Goal: Task Accomplishment & Management: Manage account settings

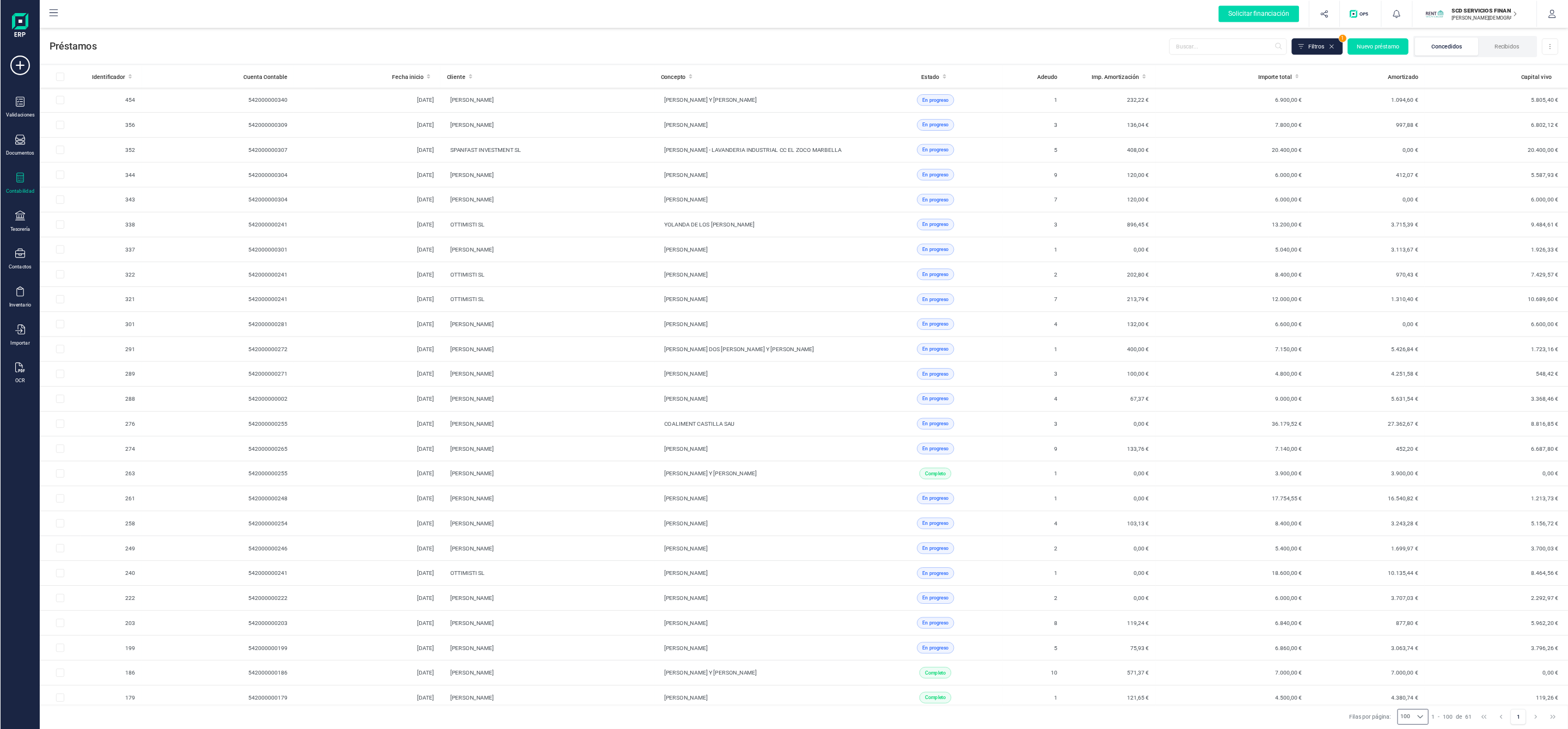
scroll to position [868, 0]
click at [28, 289] on icon at bounding box center [26, 287] width 13 height 13
click at [109, 182] on span "Cuentas bancarias" at bounding box center [133, 186] width 96 height 13
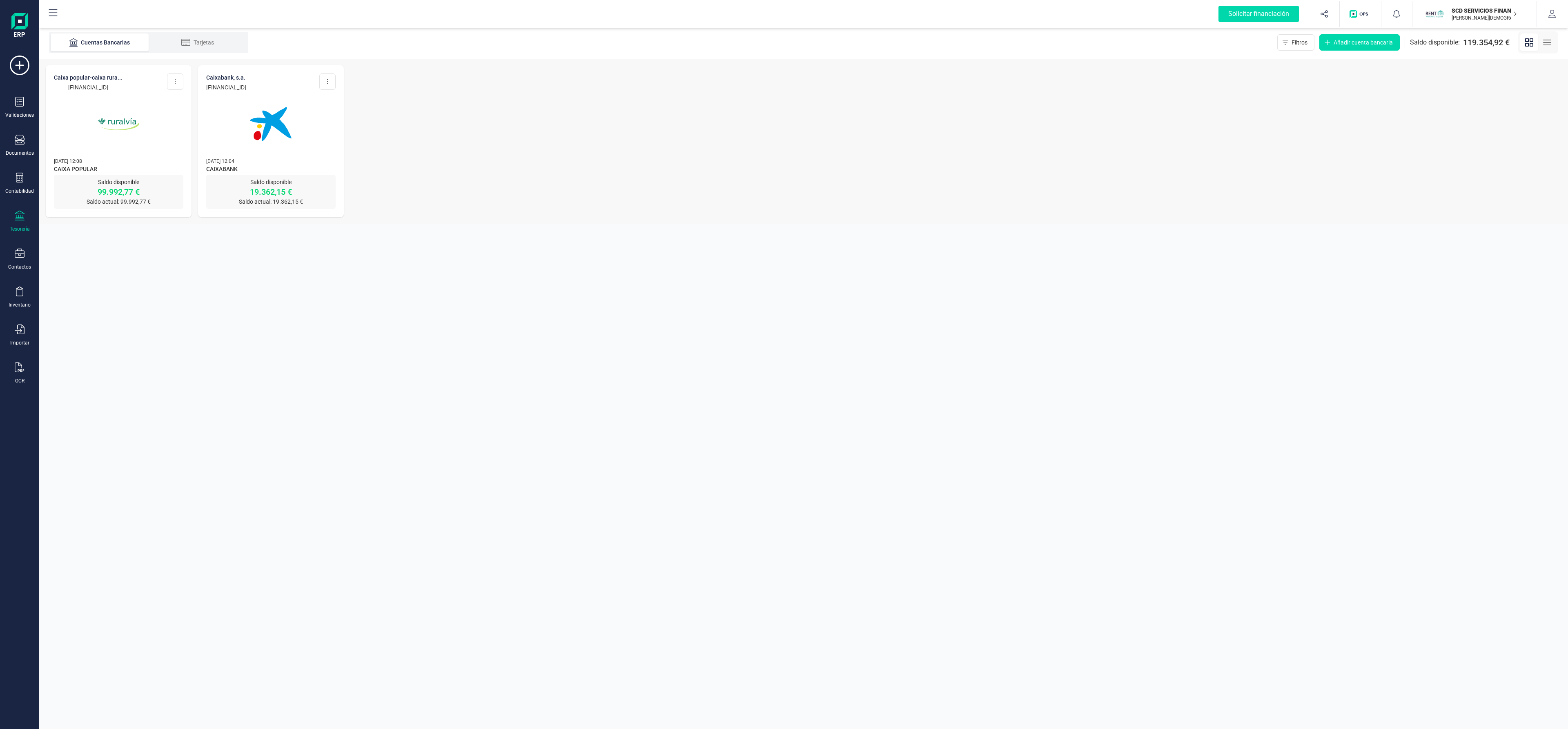
click at [119, 111] on img at bounding box center [118, 124] width 69 height 69
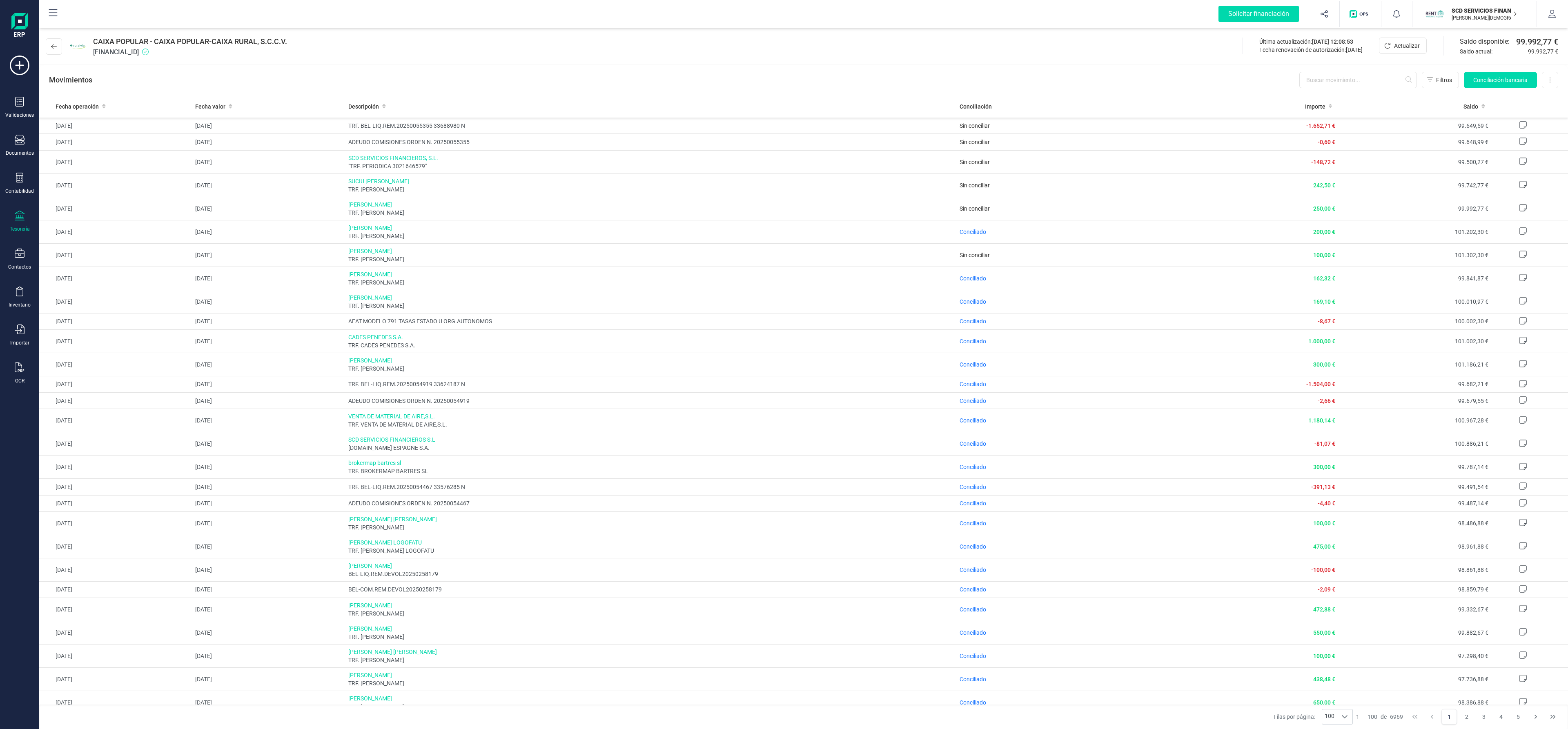
click at [642, 50] on div "CAIXA POPULAR - CAIXA POPULAR-CAIXA RURAL, S.C.C.V. [FINANCIAL_ID] Última actua…" at bounding box center [803, 45] width 1529 height 38
click at [24, 175] on div "Contabilidad" at bounding box center [19, 184] width 33 height 22
click at [72, 204] on span "Préstamos" at bounding box center [88, 209] width 49 height 10
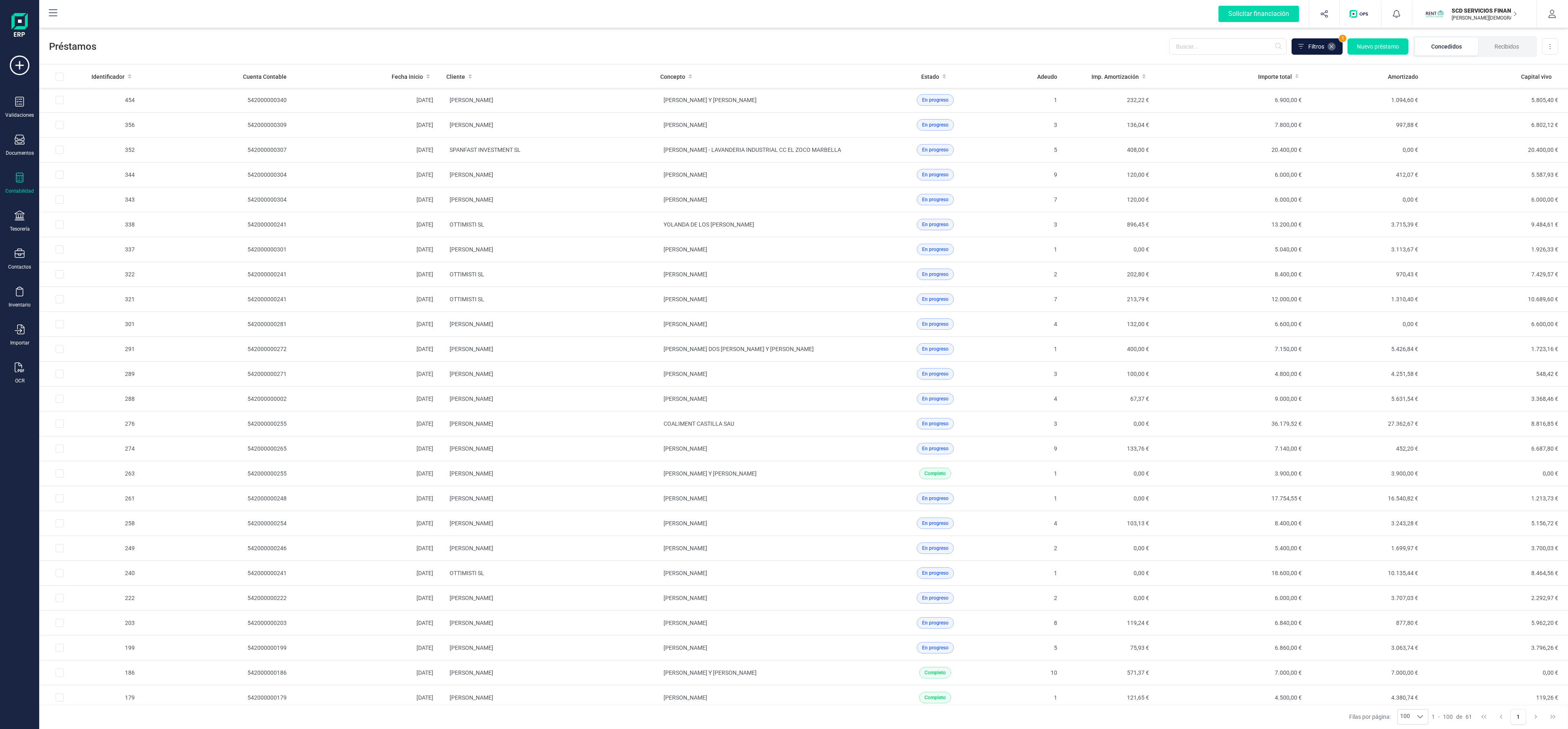
click at [1329, 48] on icon at bounding box center [1331, 46] width 7 height 7
click at [576, 10] on div "Solicitar financiación Importaciones completadas 0 / 0 SCD SERVICIOS FINANCIERO…" at bounding box center [803, 13] width 1527 height 26
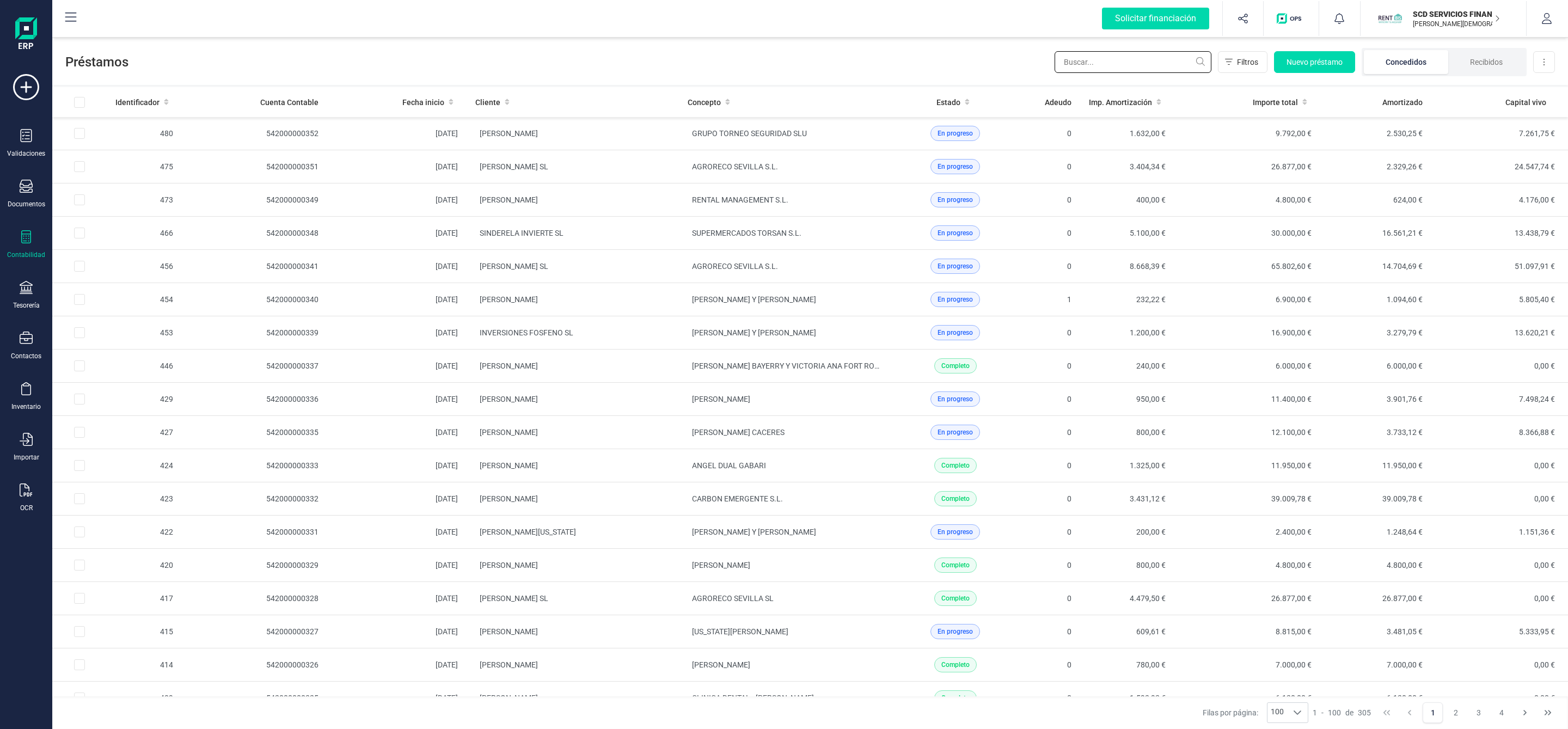
click at [1150, 62] on input "text" at bounding box center [1132, 62] width 157 height 22
click at [1082, 71] on input "text" at bounding box center [1132, 62] width 157 height 22
click at [1084, 66] on input "text" at bounding box center [1132, 62] width 157 height 22
click at [730, 58] on span "Préstamos" at bounding box center [559, 62] width 989 height 17
click at [1132, 60] on input "text" at bounding box center [1132, 62] width 157 height 22
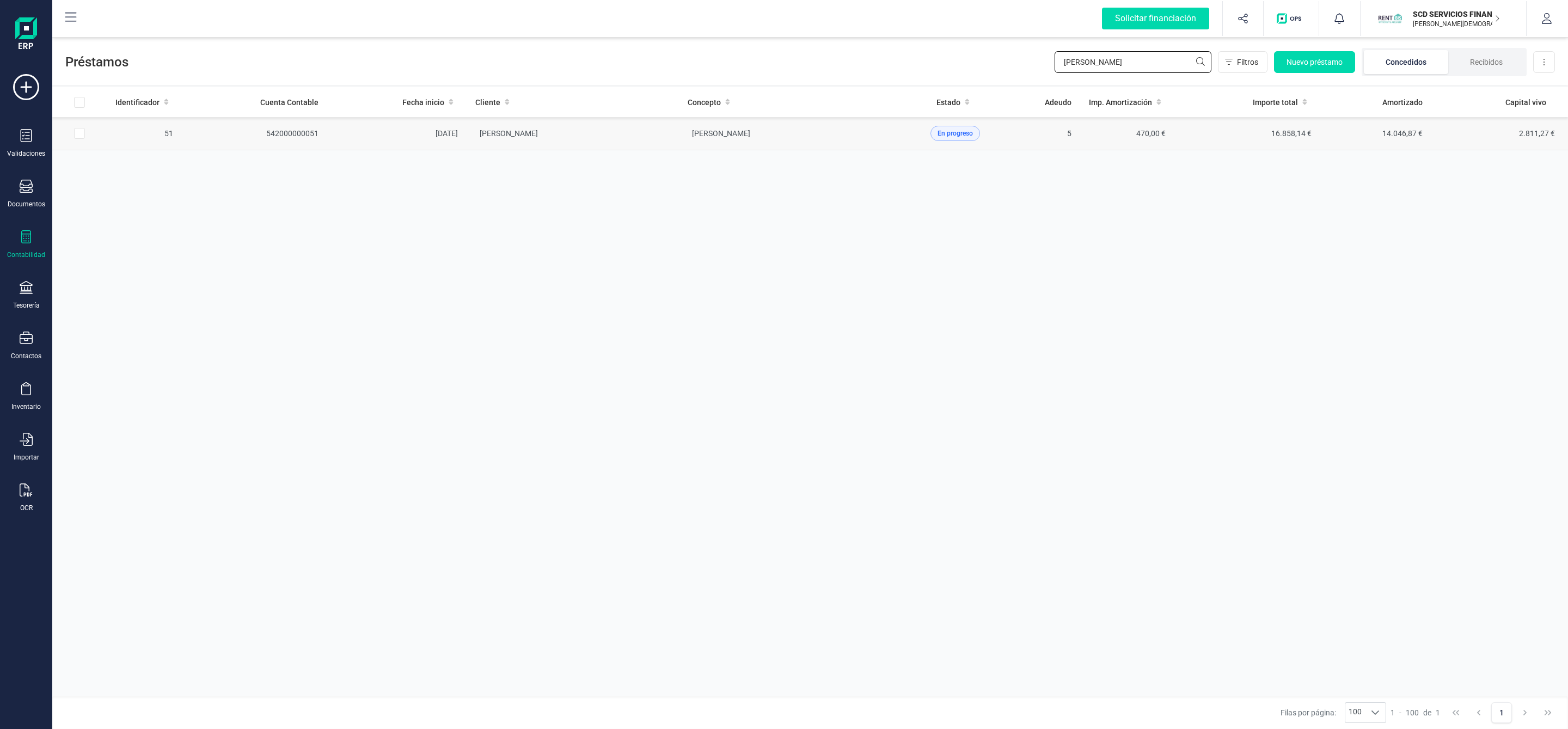
type input "[PERSON_NAME]"
click at [618, 120] on td "[PERSON_NAME]" at bounding box center [573, 133] width 213 height 33
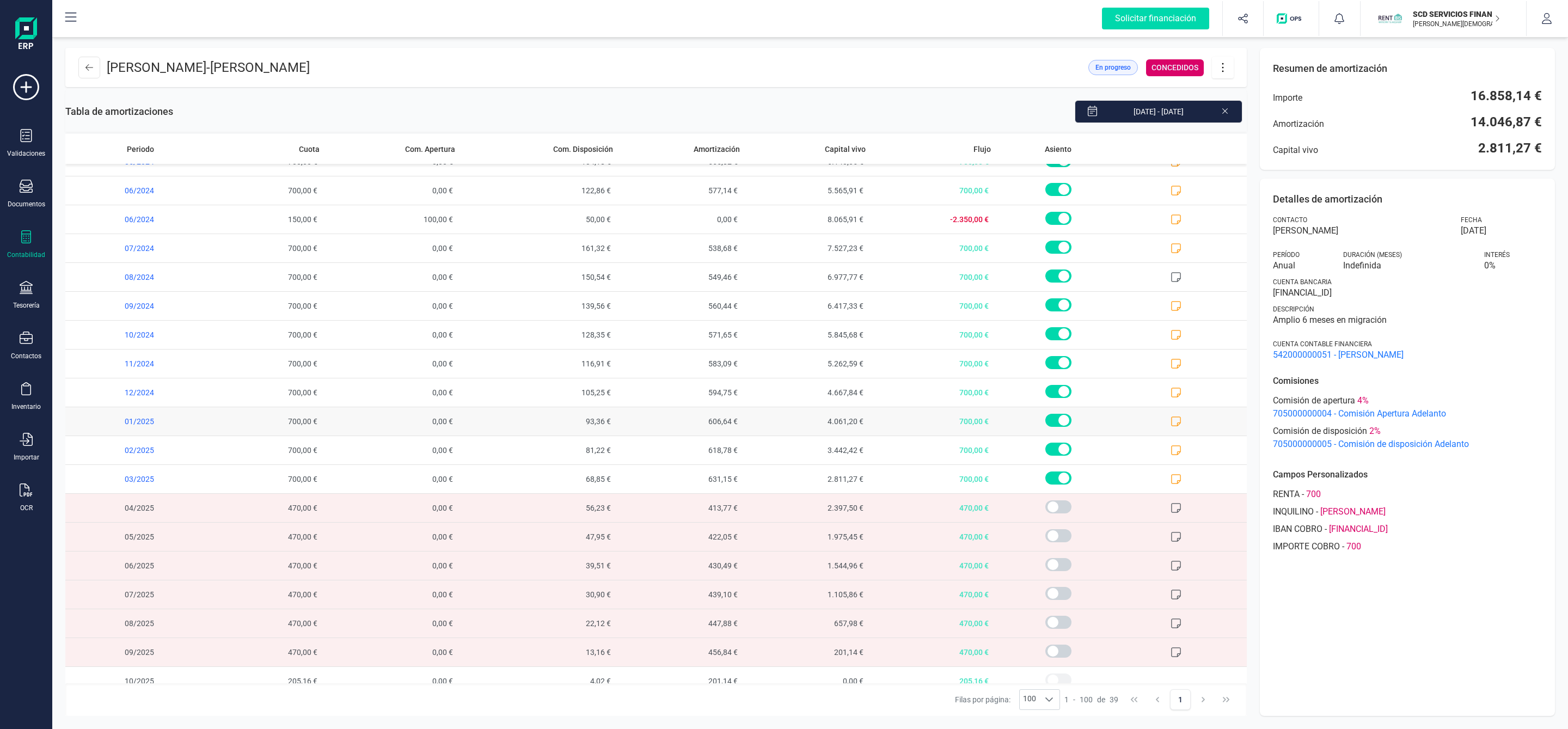
scroll to position [616, 0]
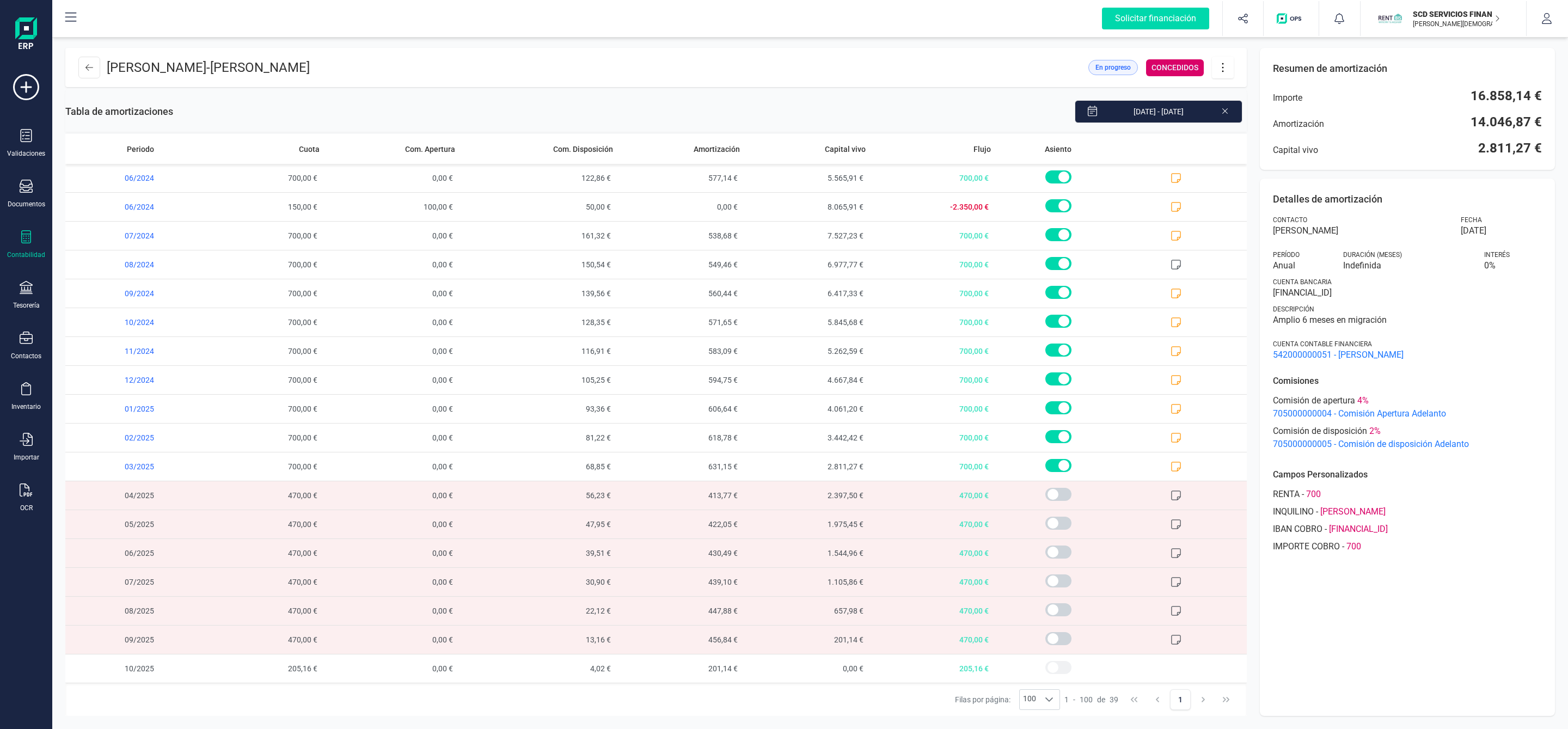
click at [1229, 72] on icon at bounding box center [1222, 67] width 20 height 12
drag, startPoint x: 1256, startPoint y: 97, endPoint x: 1231, endPoint y: 108, distance: 27.3
click at [1256, 97] on span "Editar préstamo" at bounding box center [1283, 100] width 100 height 9
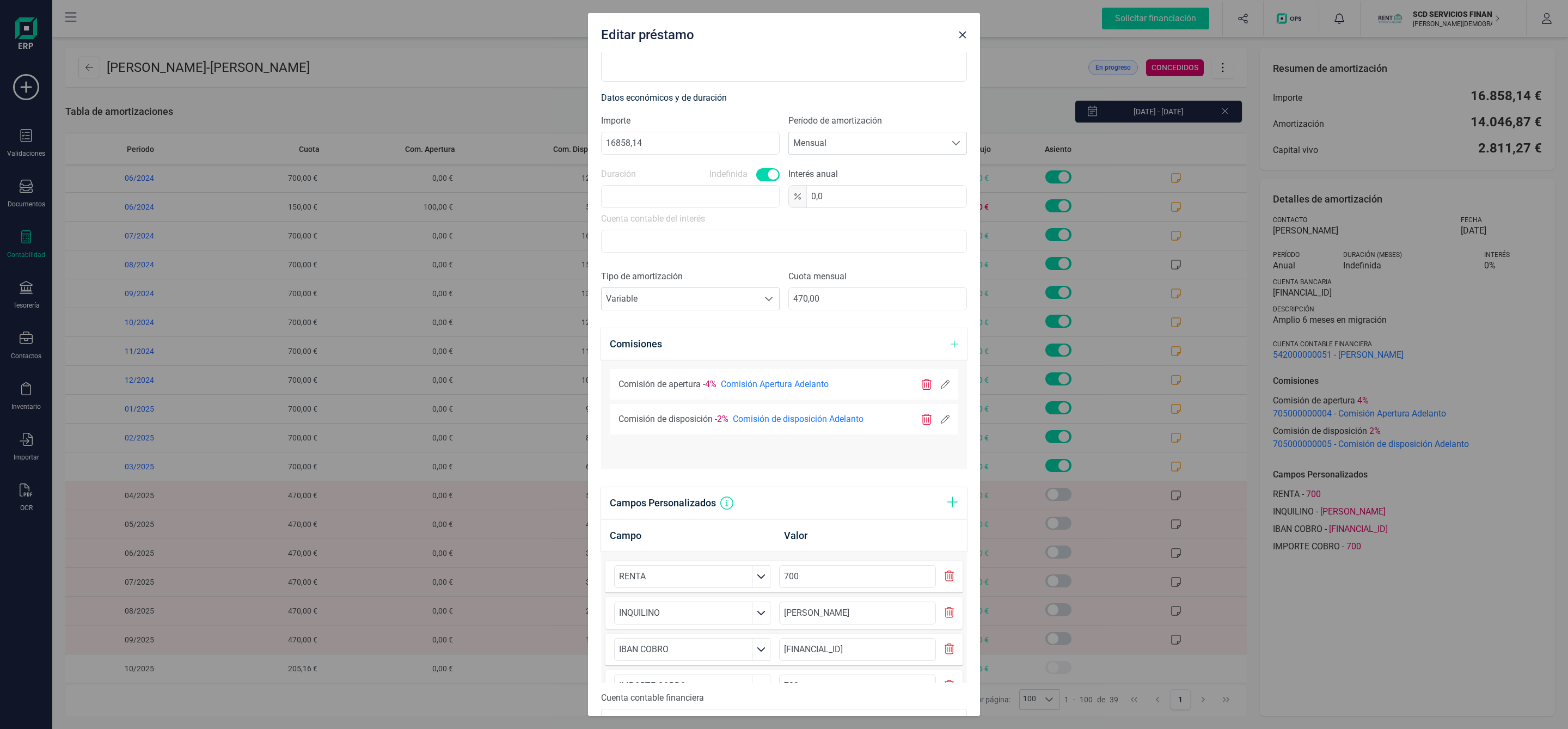
scroll to position [245, 0]
click at [941, 418] on icon at bounding box center [945, 418] width 9 height 9
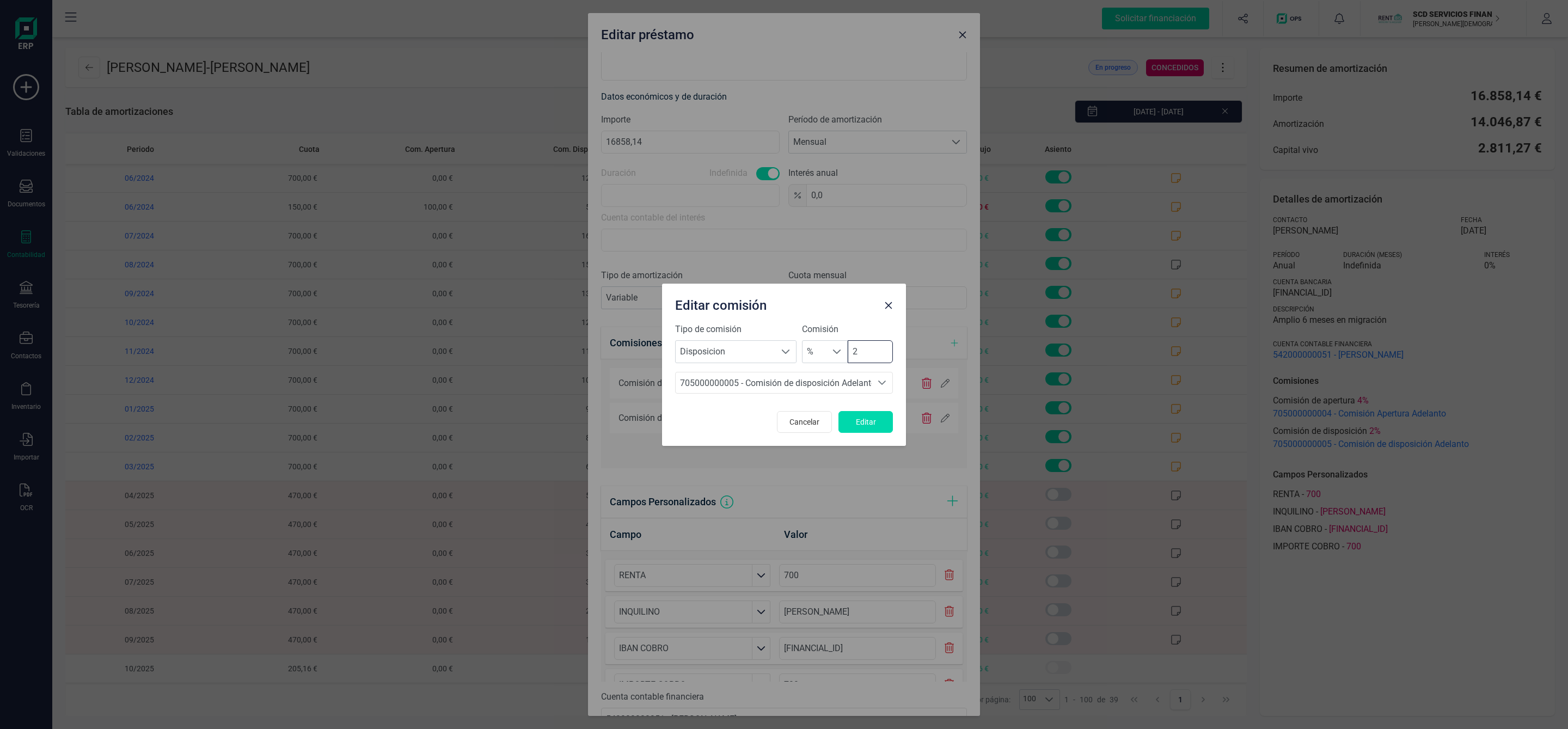
drag, startPoint x: 872, startPoint y: 353, endPoint x: 773, endPoint y: 332, distance: 101.2
click at [779, 337] on div "Tipo de comisión Seleccione un tipo Disposicion Disposicion Comisión % % 2" at bounding box center [784, 343] width 218 height 41
type input "0"
click at [876, 425] on span "Editar" at bounding box center [866, 421] width 29 height 11
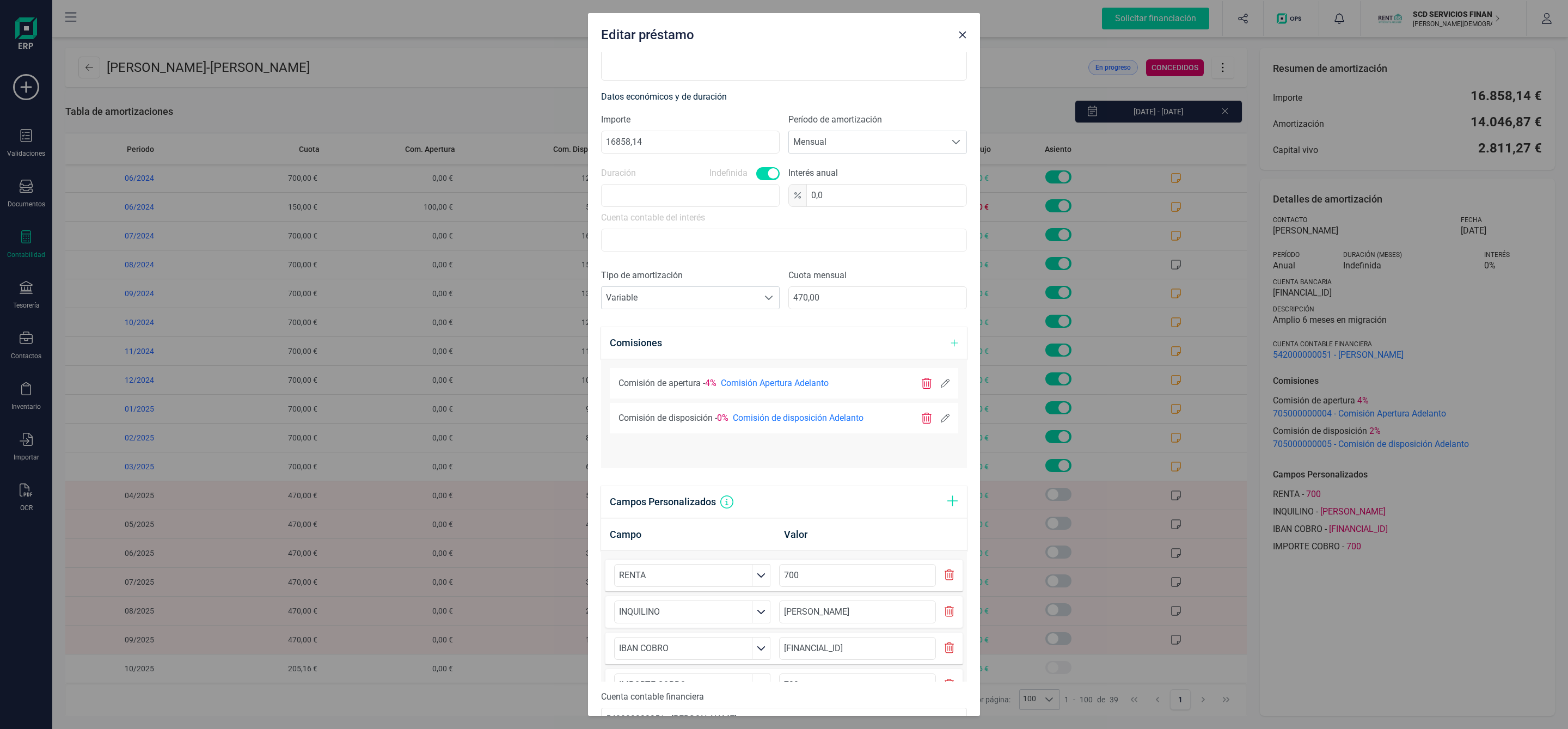
scroll to position [313, 0]
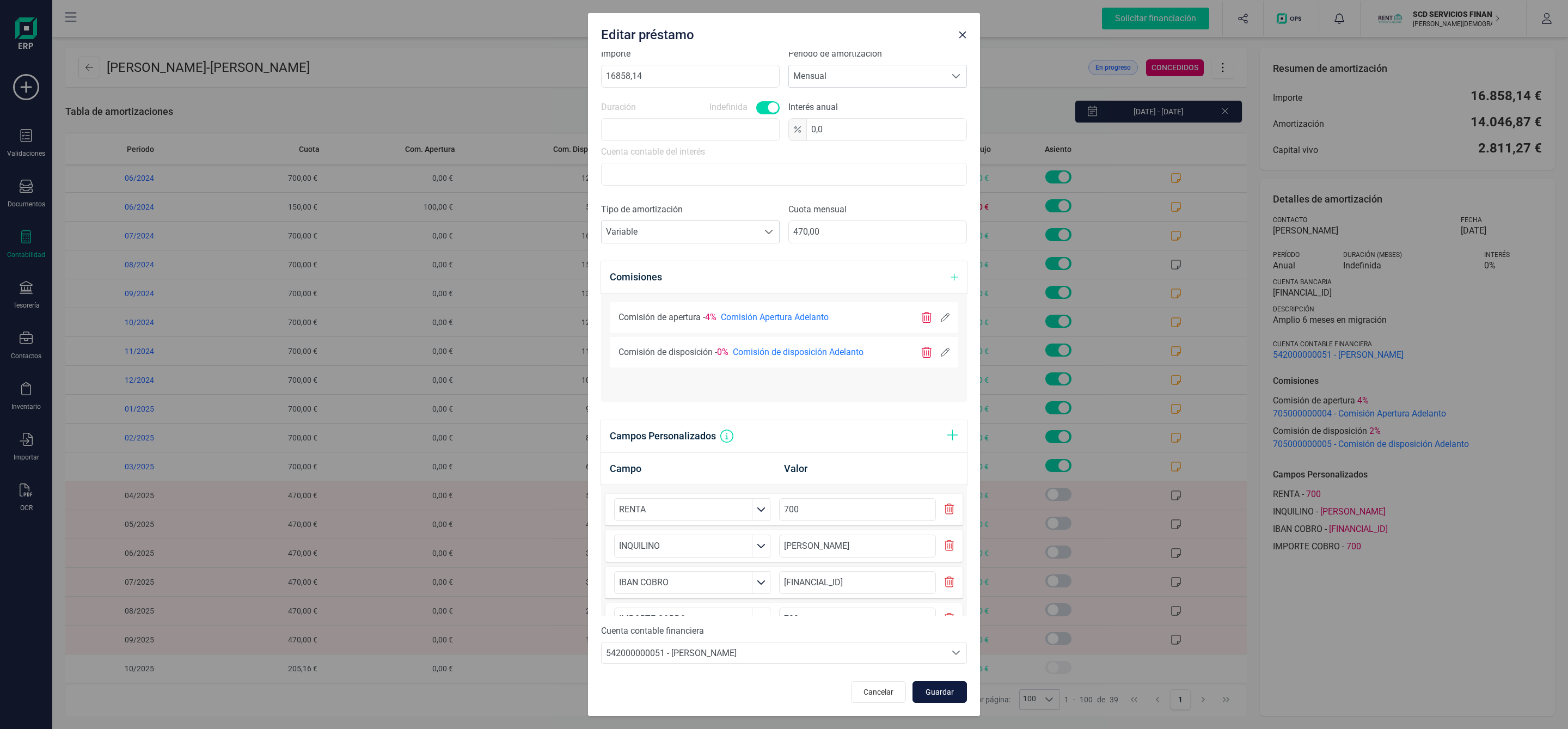
click at [943, 701] on button "Guardar" at bounding box center [939, 692] width 54 height 22
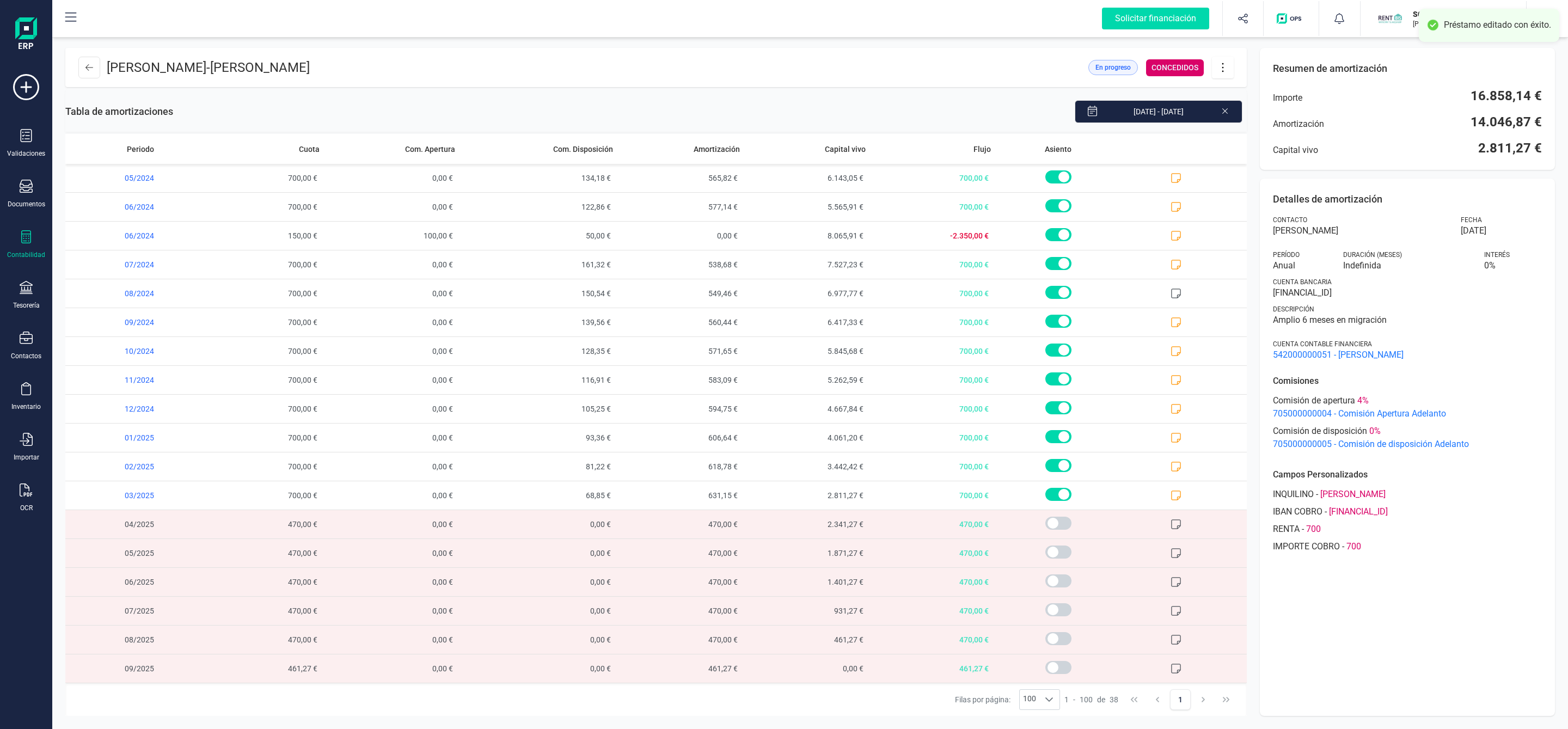
scroll to position [587, 0]
click at [1229, 63] on icon at bounding box center [1222, 67] width 20 height 12
click at [1247, 84] on div "Editar préstamo Amortización anticipada Descargar en PDF Eliminar préstamo" at bounding box center [1277, 132] width 131 height 105
click at [1245, 100] on span "Editar préstamo" at bounding box center [1283, 100] width 100 height 9
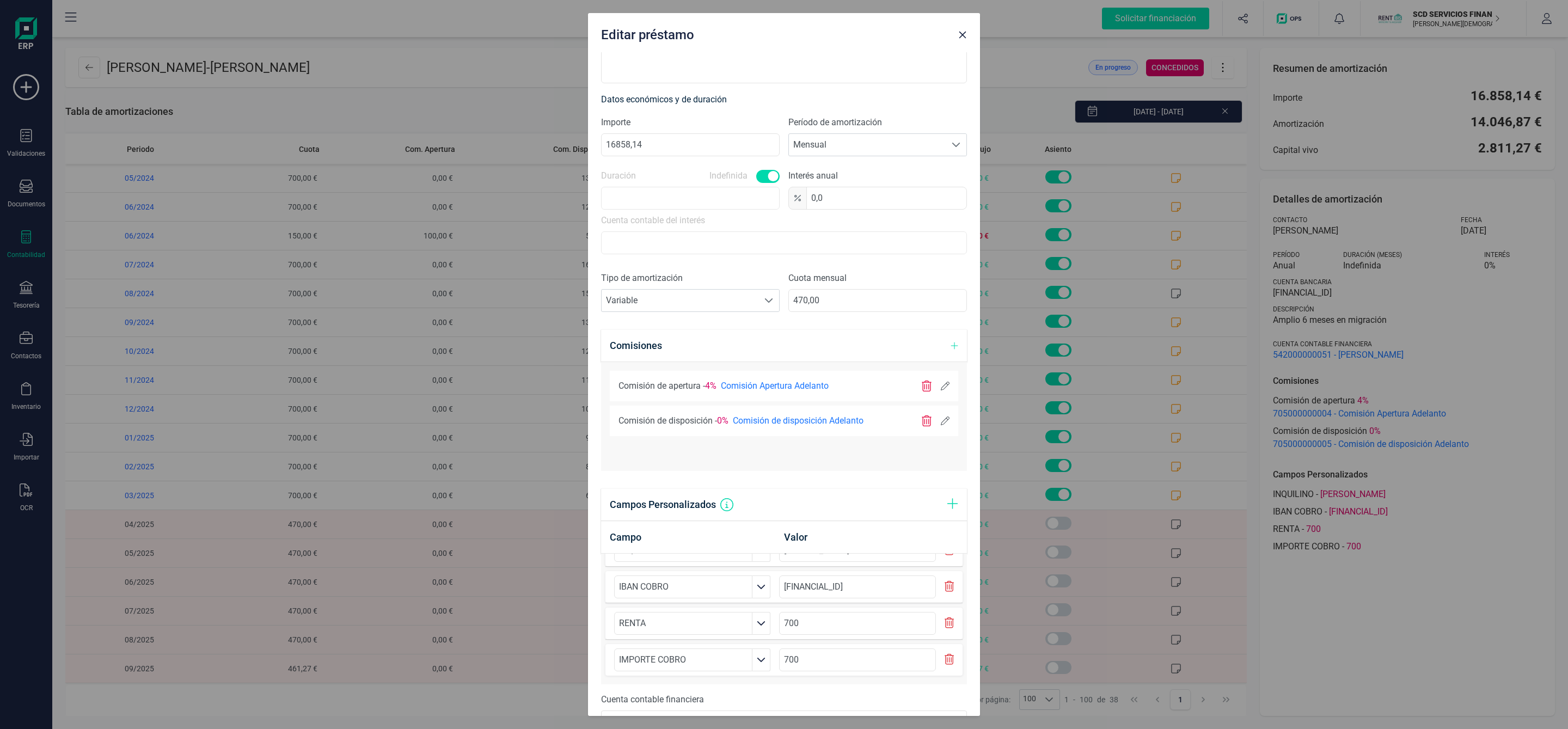
scroll to position [150, 0]
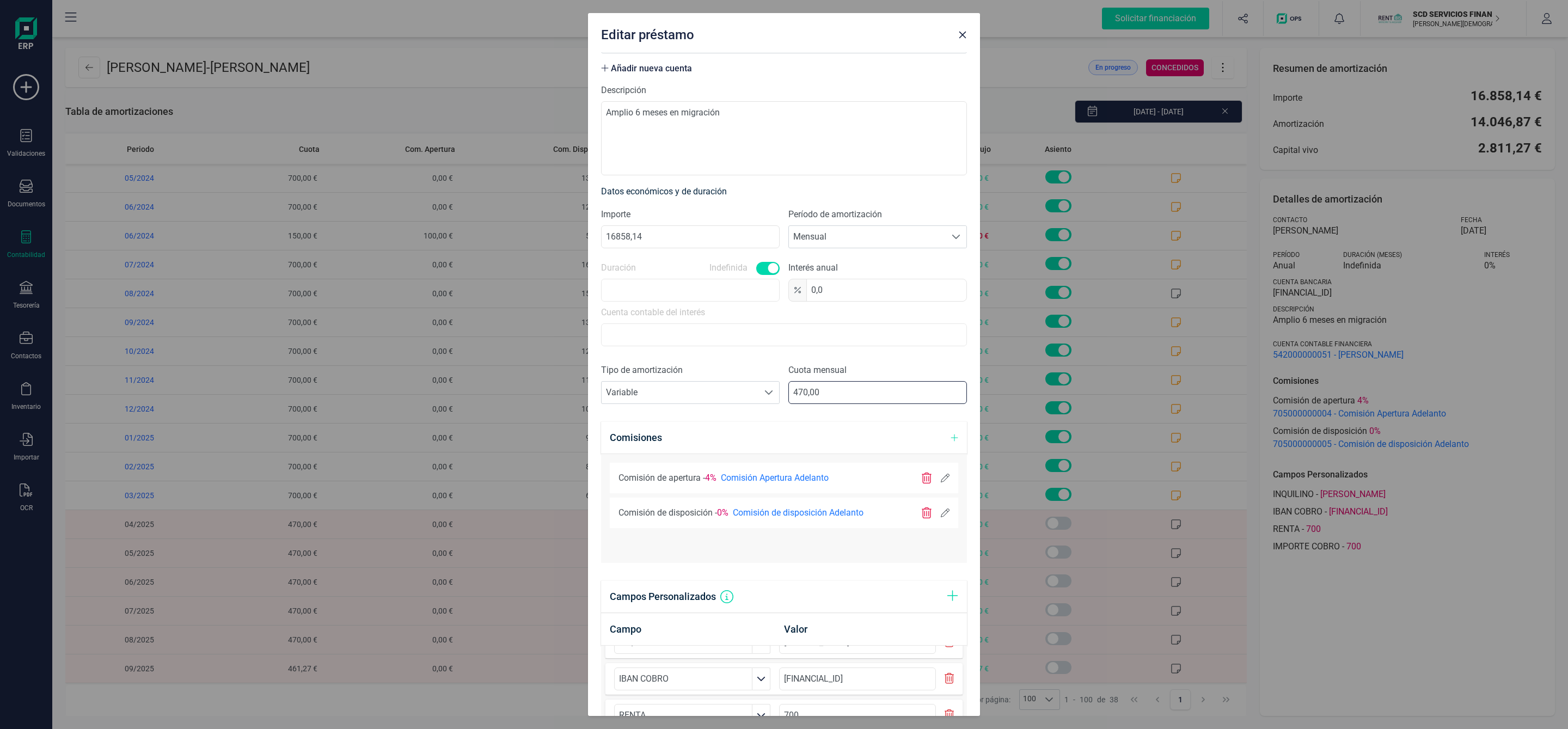
click at [825, 394] on input "470,00" at bounding box center [877, 393] width 179 height 23
click at [799, 398] on input "470,00" at bounding box center [877, 393] width 179 height 23
type input "400,00"
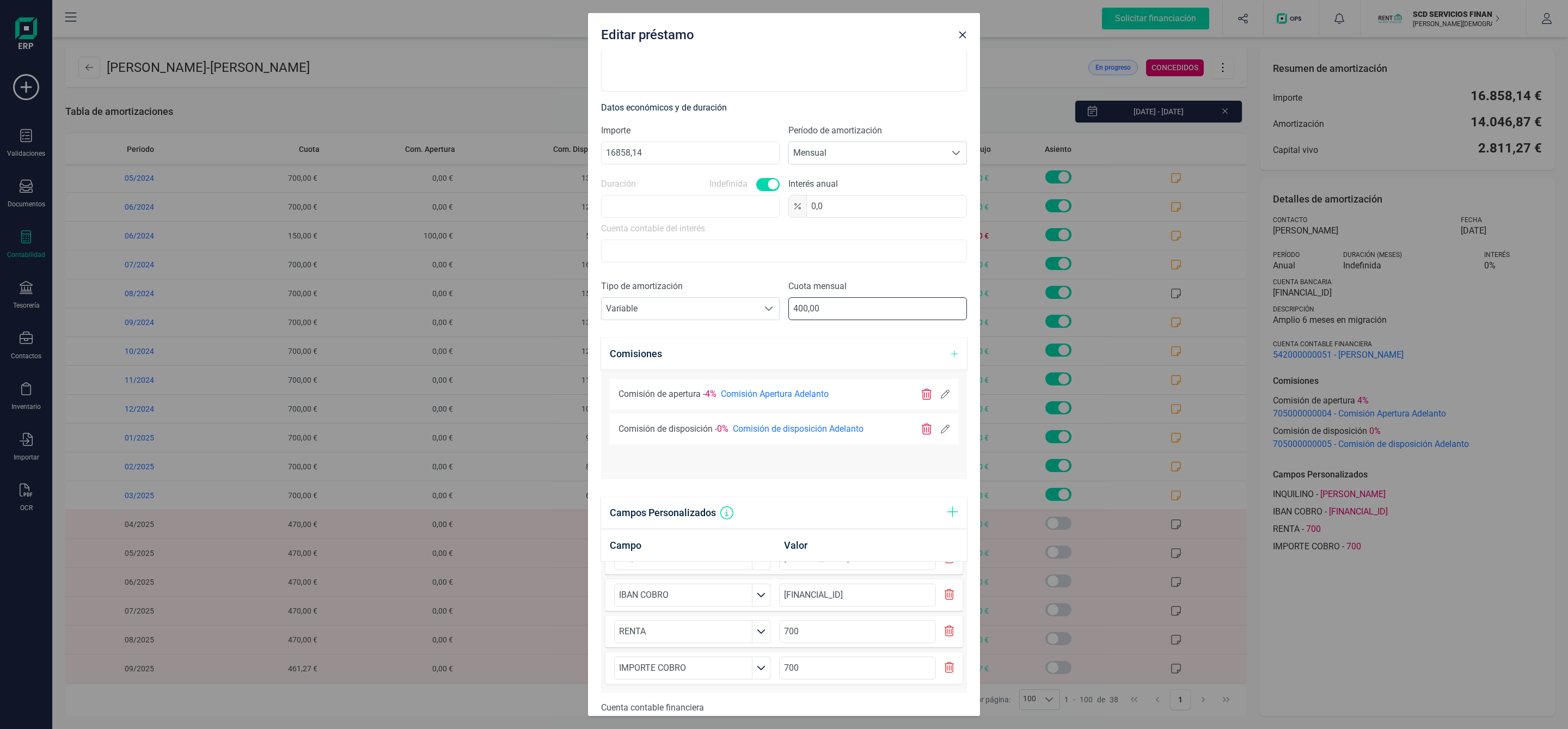
scroll to position [313, 0]
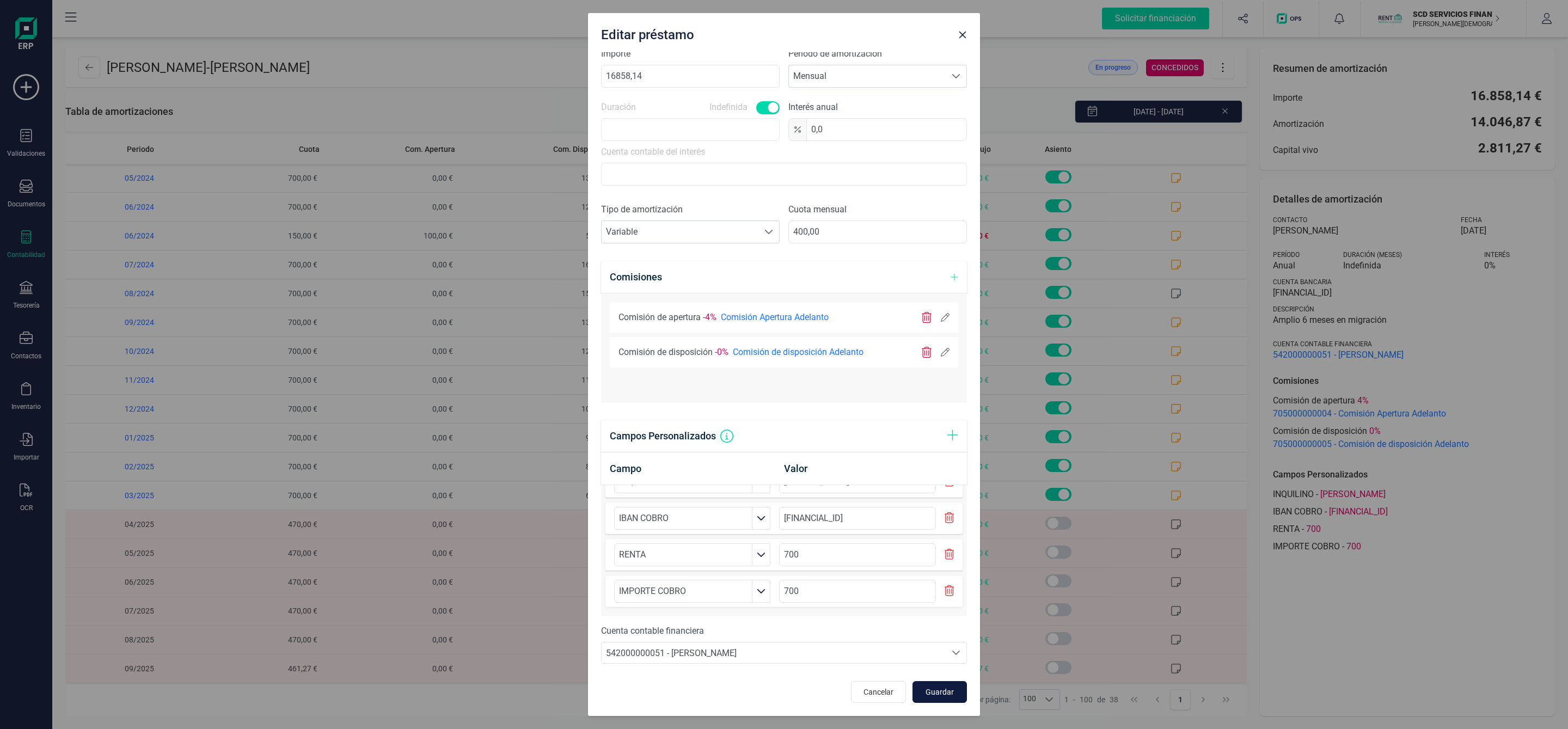
click at [926, 689] on span "Guardar" at bounding box center [940, 692] width 29 height 11
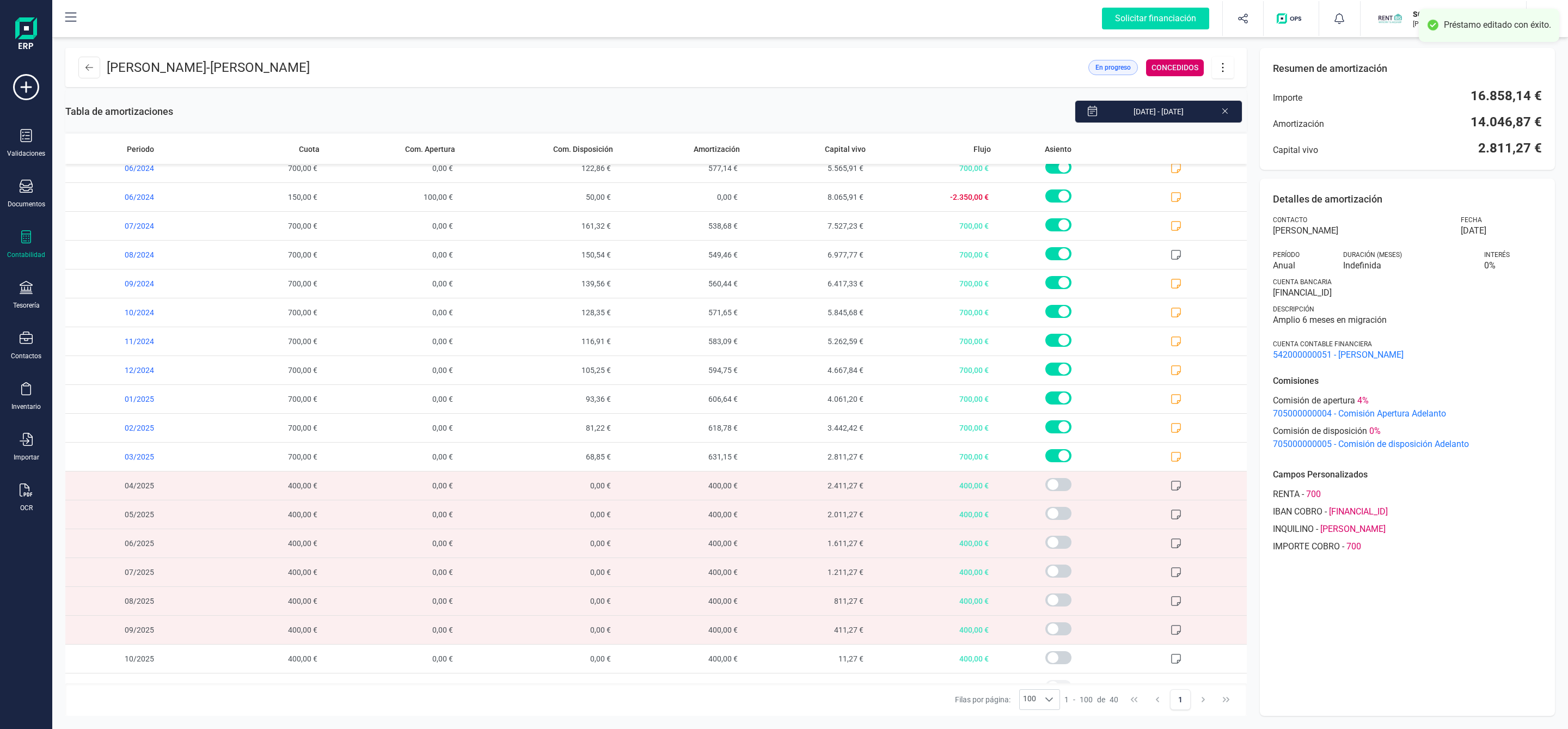
scroll to position [645, 0]
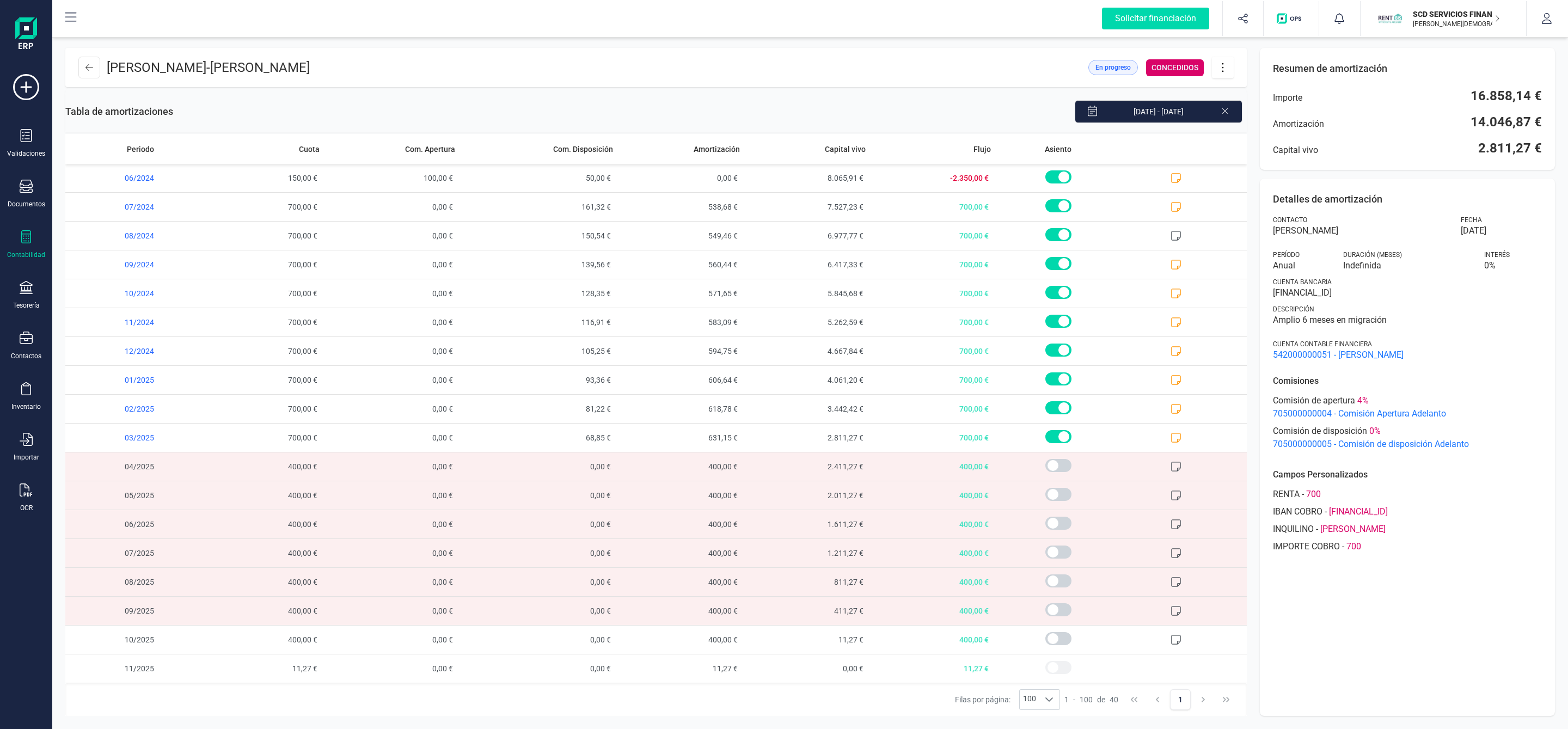
click at [1223, 72] on icon at bounding box center [1222, 67] width 20 height 12
click at [1260, 100] on span "Editar préstamo" at bounding box center [1283, 100] width 100 height 9
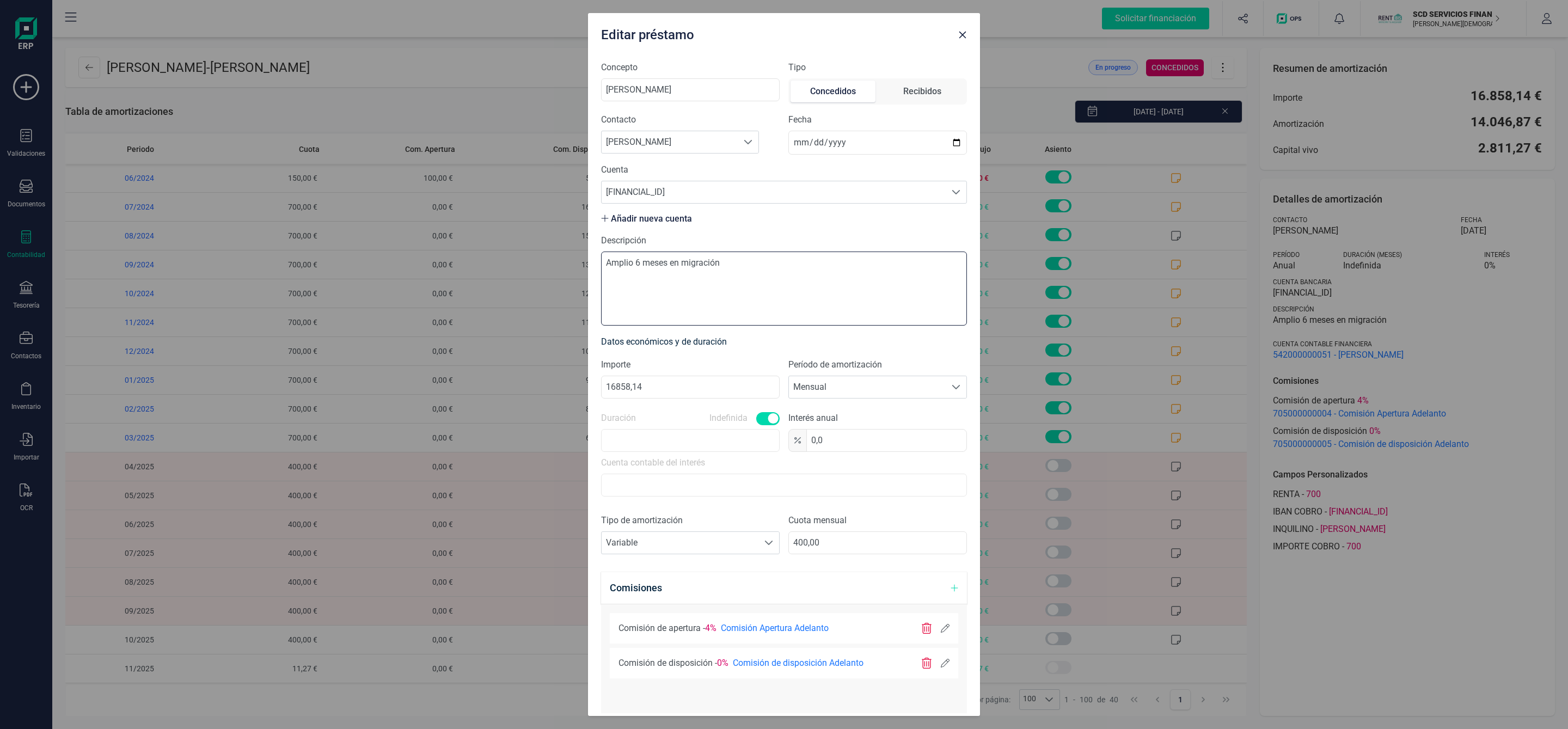
drag, startPoint x: 835, startPoint y: 281, endPoint x: 503, endPoint y: 283, distance: 332.0
click at [503, 283] on div "Editar préstamo Concepto [PERSON_NAME] Tipo Concedidos Recibidos Contacto Busca…" at bounding box center [784, 364] width 1568 height 729
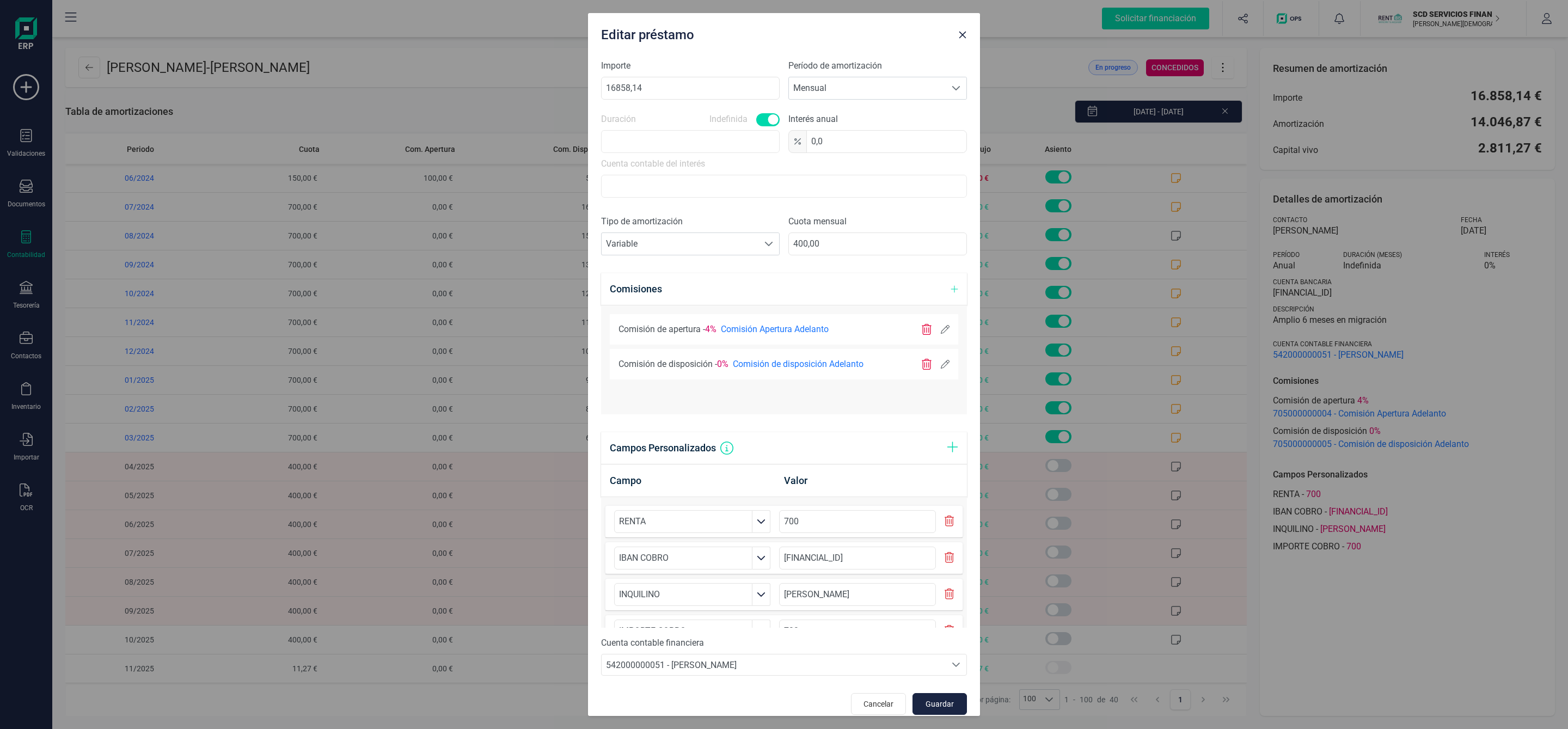
scroll to position [313, 0]
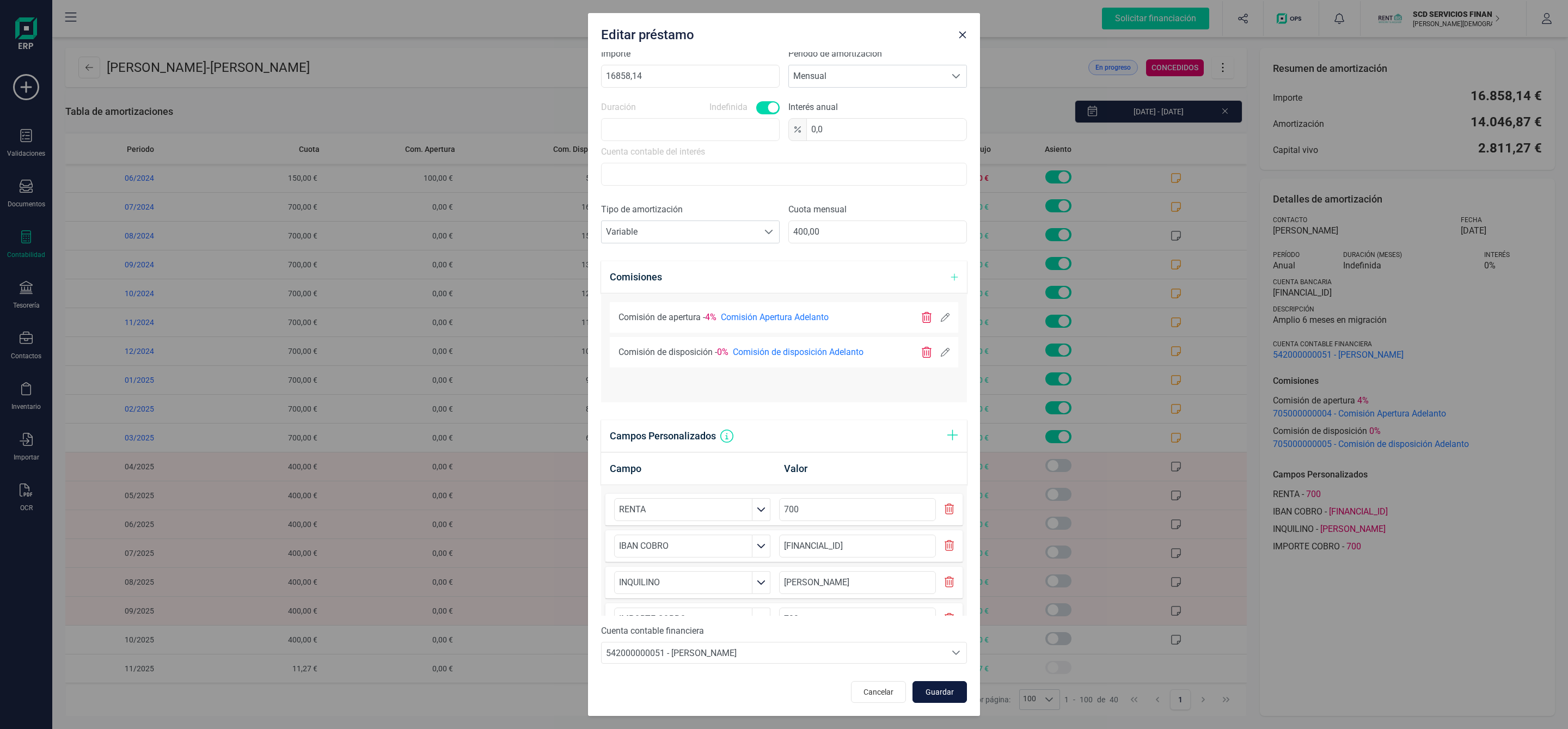
type textarea "[DATE] IMPAGADO, ACUERDA CON [PERSON_NAME] QUE EMPIEZA A PAGAR EN [DATE] 400/MES"
click at [938, 696] on span "Guardar" at bounding box center [940, 692] width 29 height 11
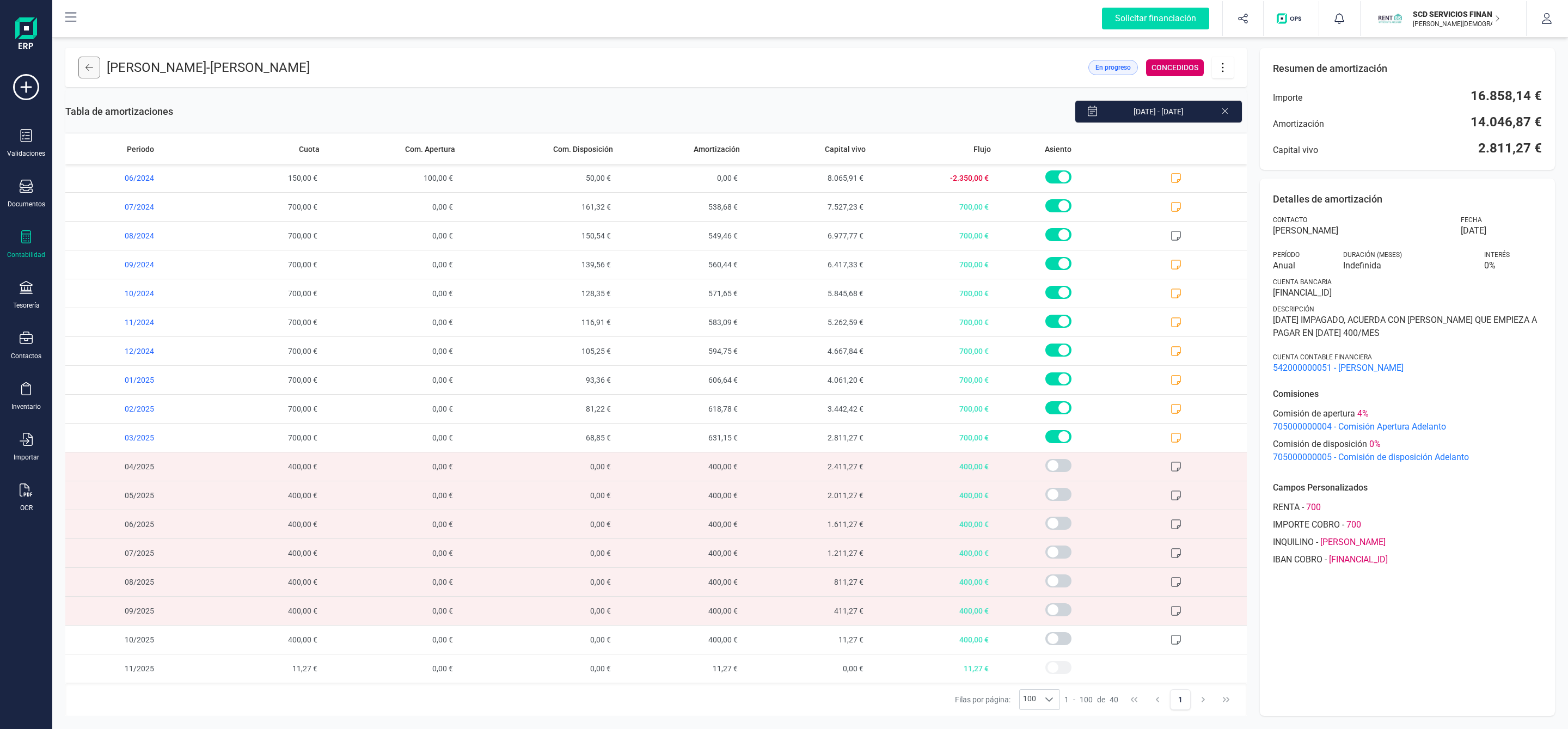
click at [84, 65] on button at bounding box center [89, 67] width 22 height 22
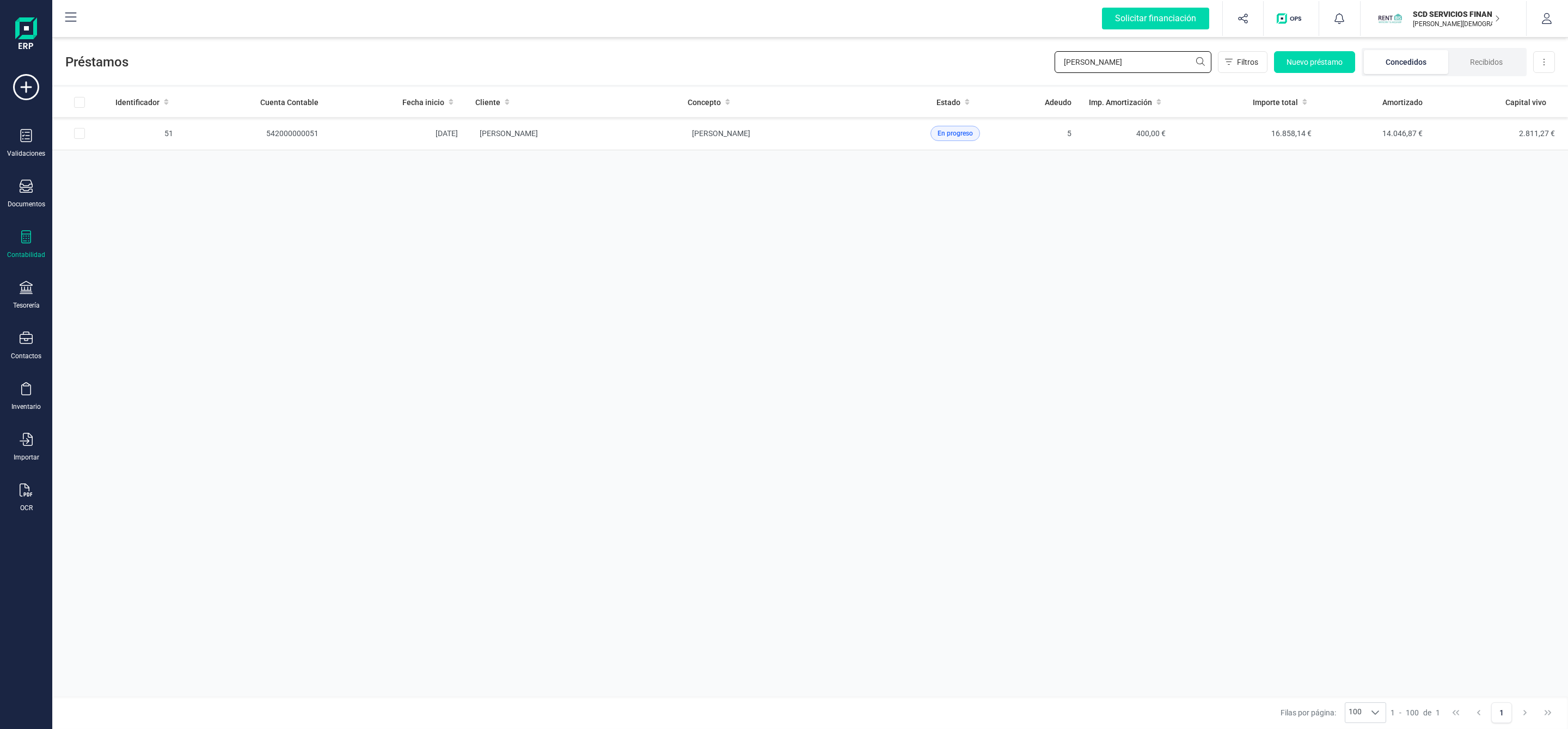
drag, startPoint x: 1132, startPoint y: 60, endPoint x: 1048, endPoint y: 57, distance: 84.1
click at [1062, 65] on input "[PERSON_NAME]" at bounding box center [1132, 62] width 157 height 22
